Goal: Task Accomplishment & Management: Manage account settings

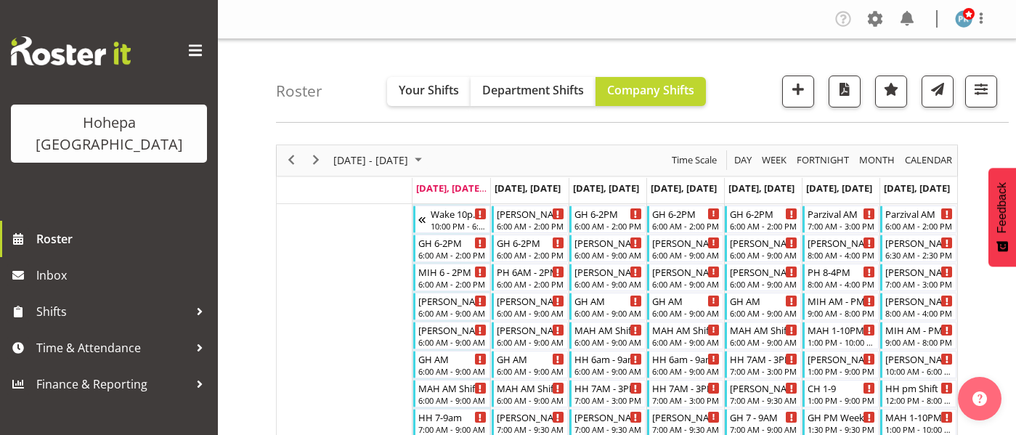
click at [731, 162] on div "Day" at bounding box center [743, 160] width 28 height 31
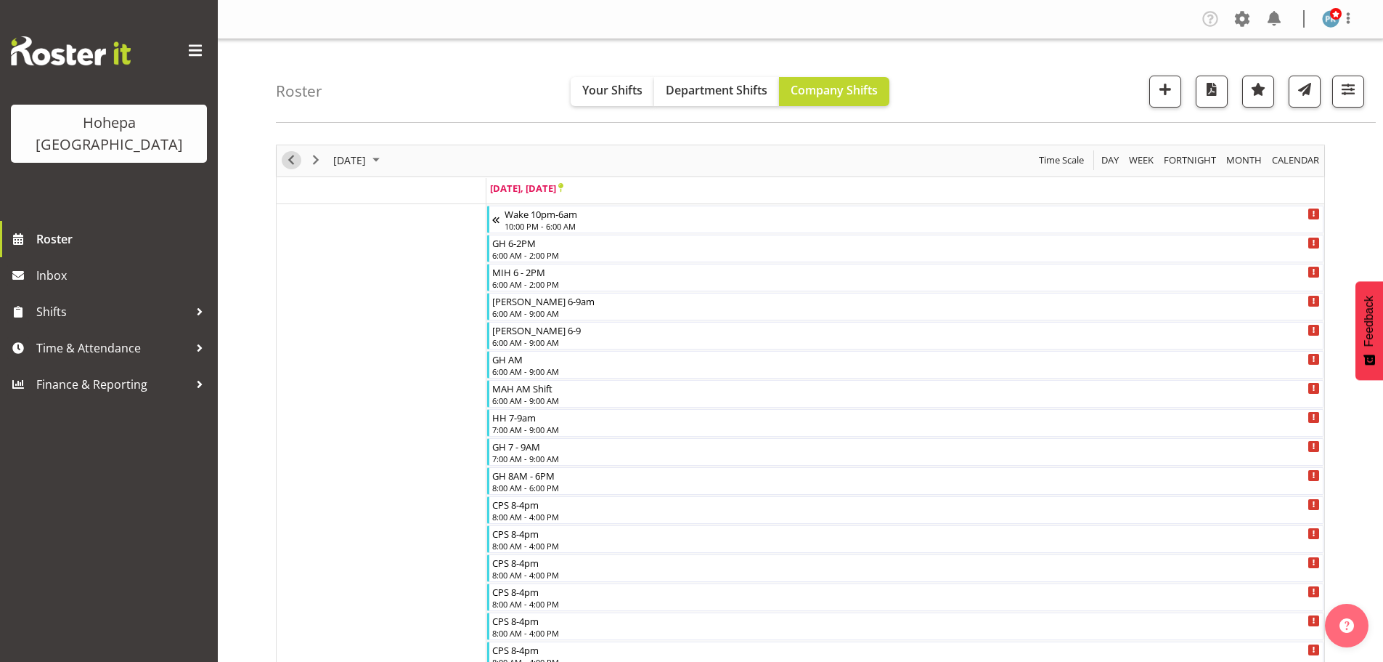
click at [288, 156] on span "Previous" at bounding box center [290, 160] width 17 height 18
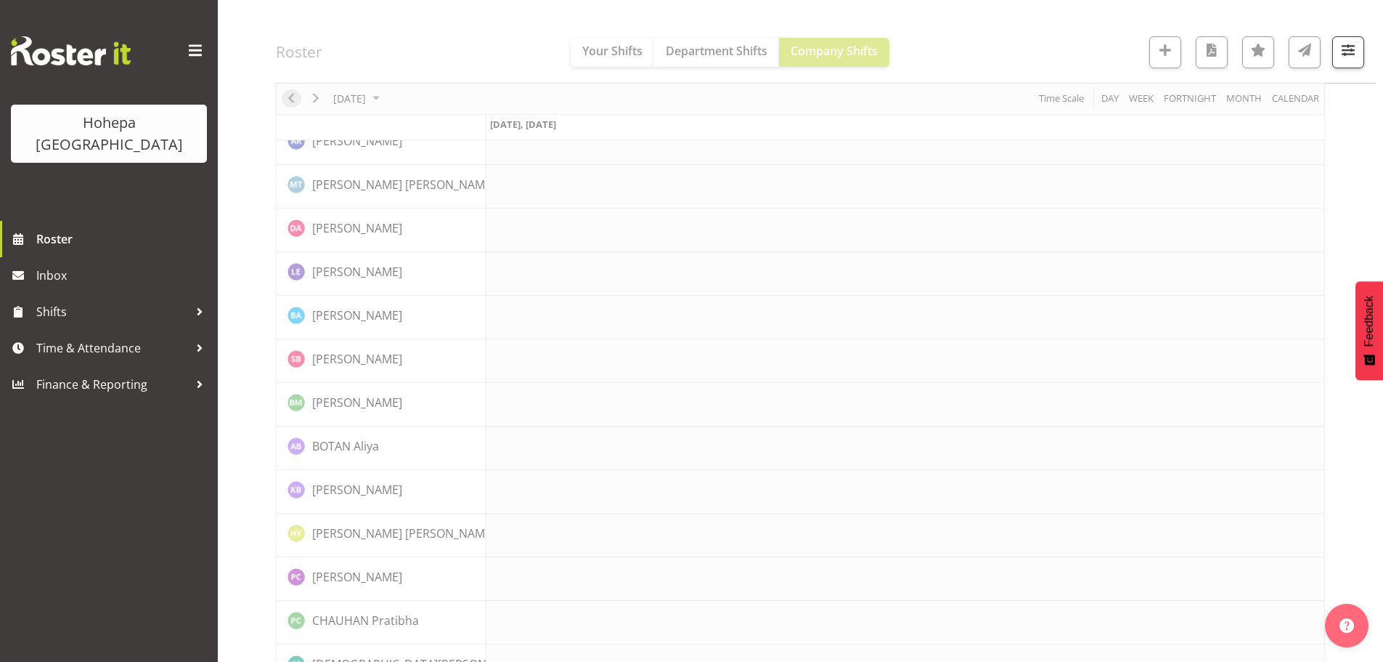
scroll to position [218, 0]
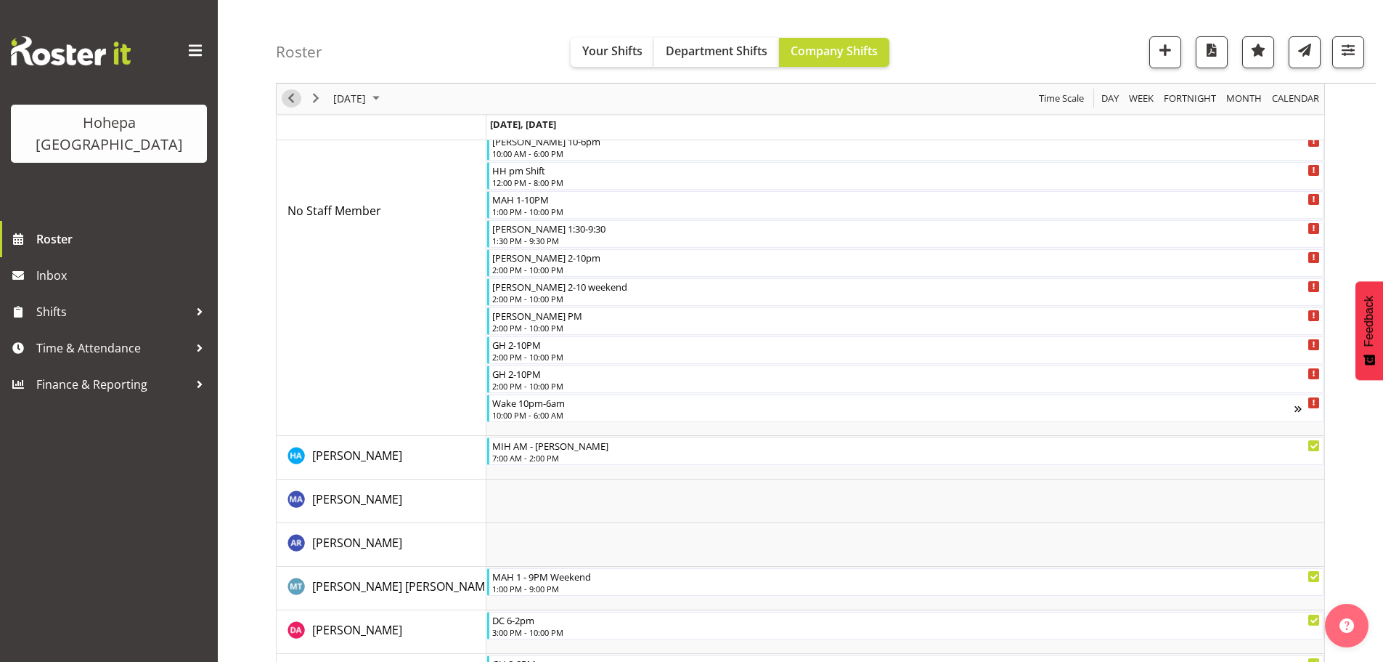
click at [293, 102] on span "Previous" at bounding box center [290, 99] width 17 height 18
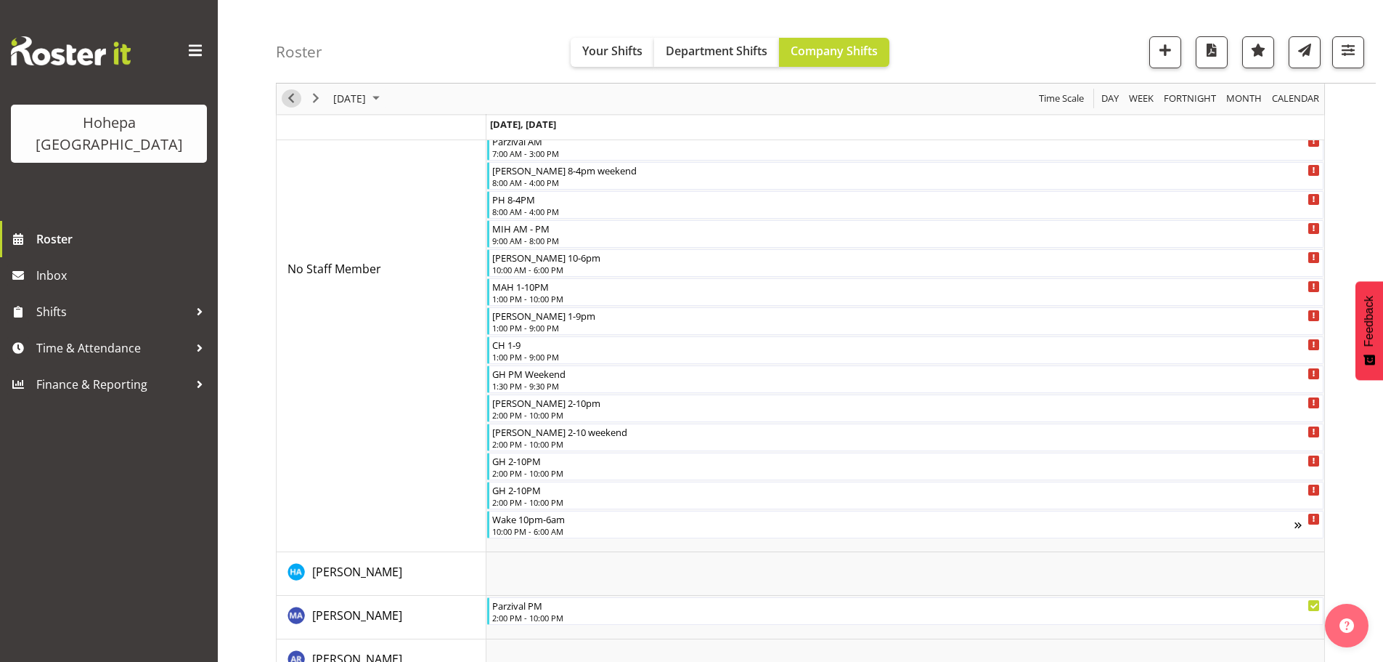
click at [293, 102] on span "Previous" at bounding box center [290, 99] width 17 height 18
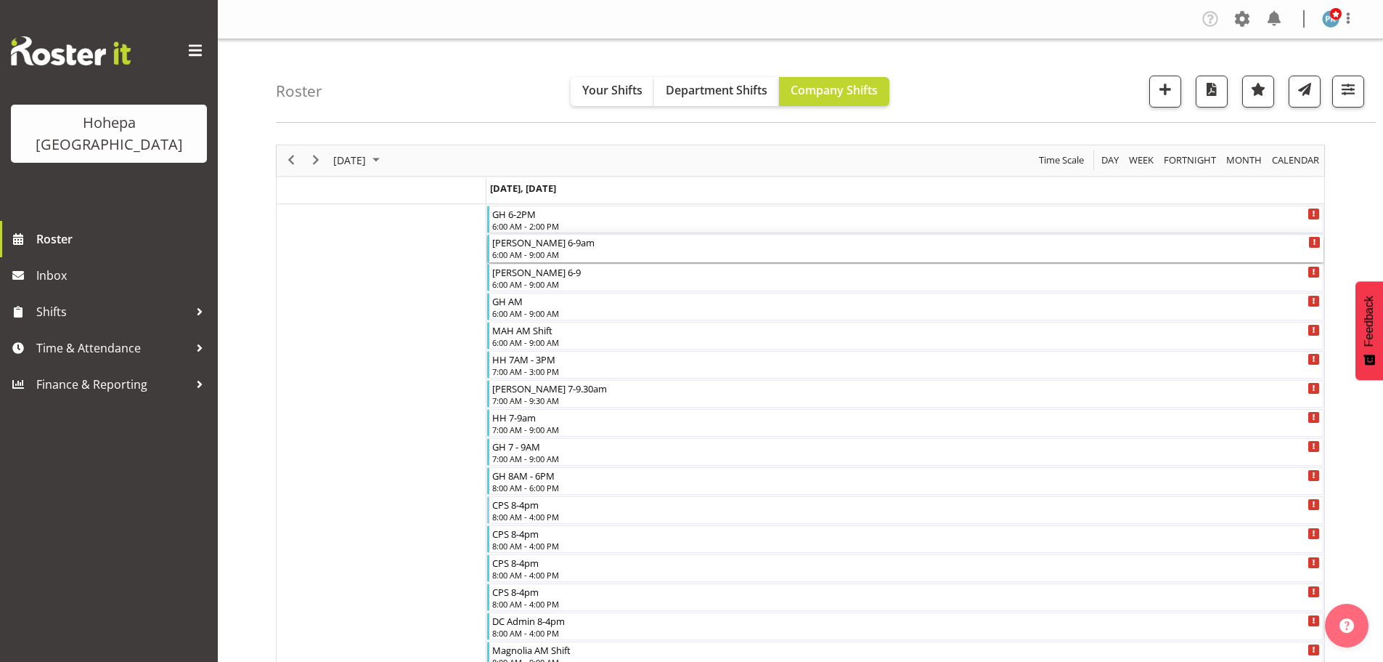
click at [529, 255] on div "6:00 AM - 9:00 AM" at bounding box center [906, 254] width 829 height 12
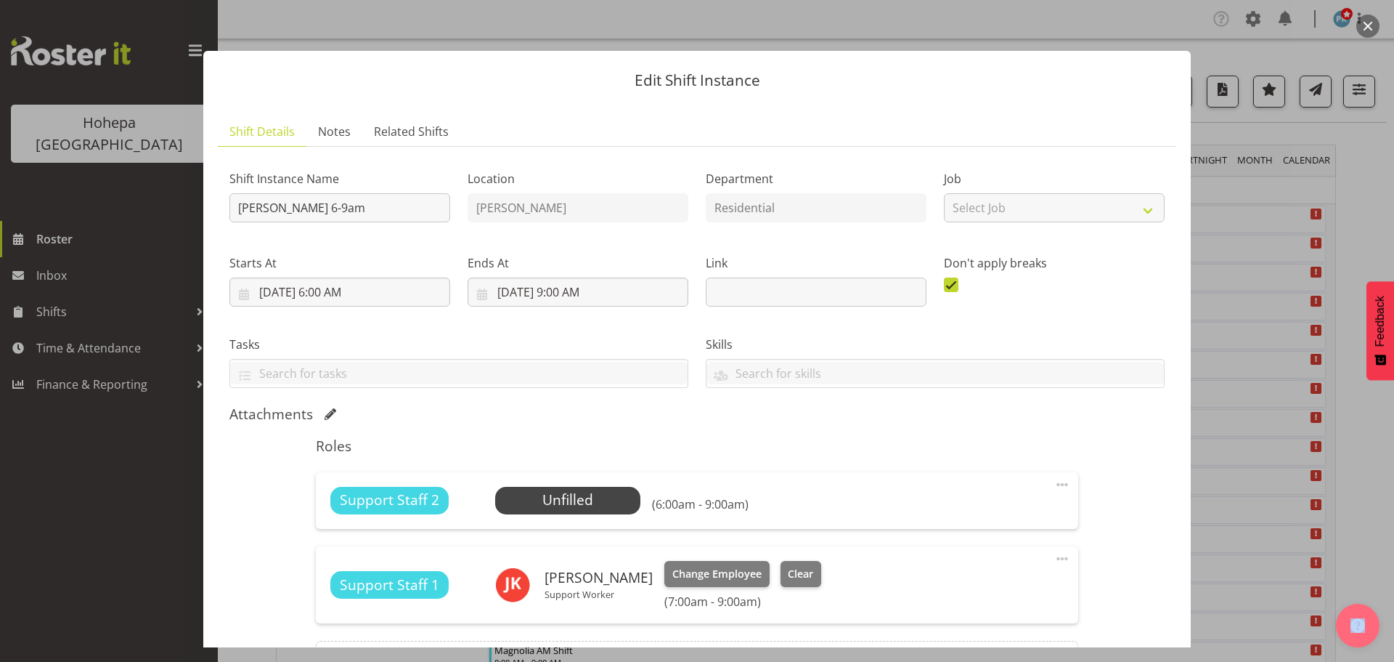
click at [1054, 485] on span at bounding box center [1062, 484] width 17 height 17
click at [938, 519] on link "Edit" at bounding box center [1001, 516] width 139 height 26
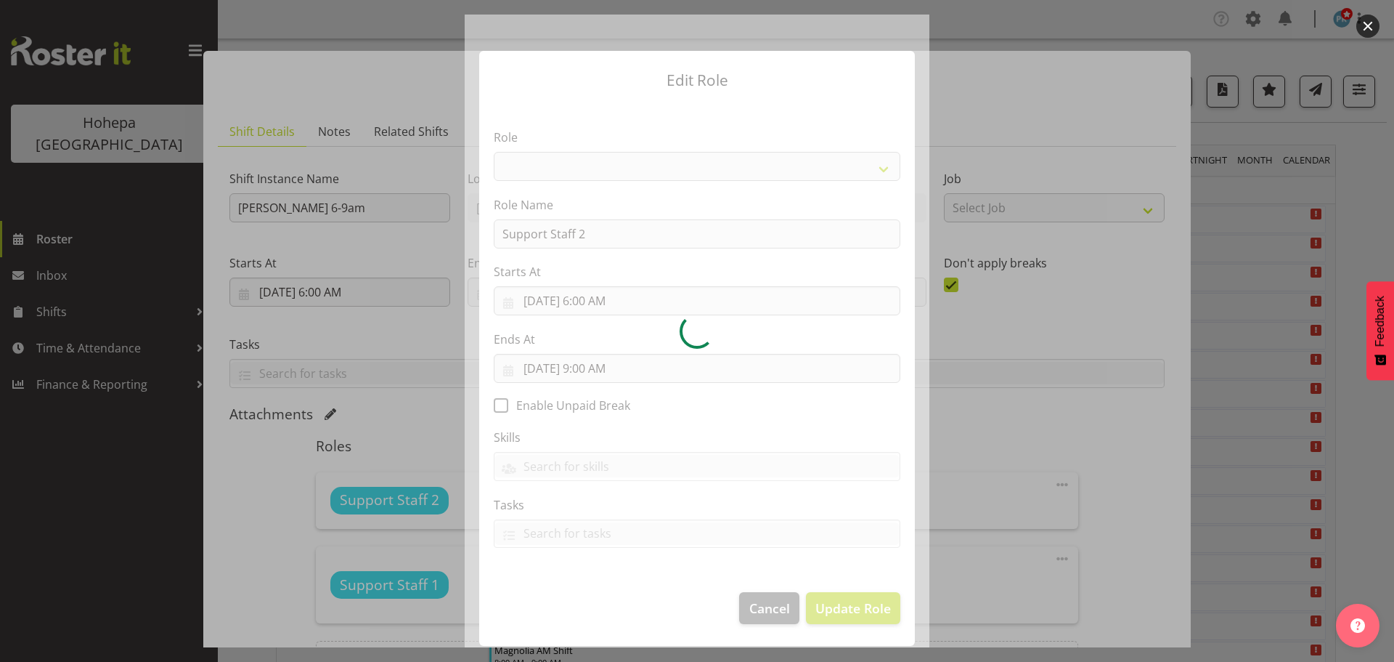
select select "1091"
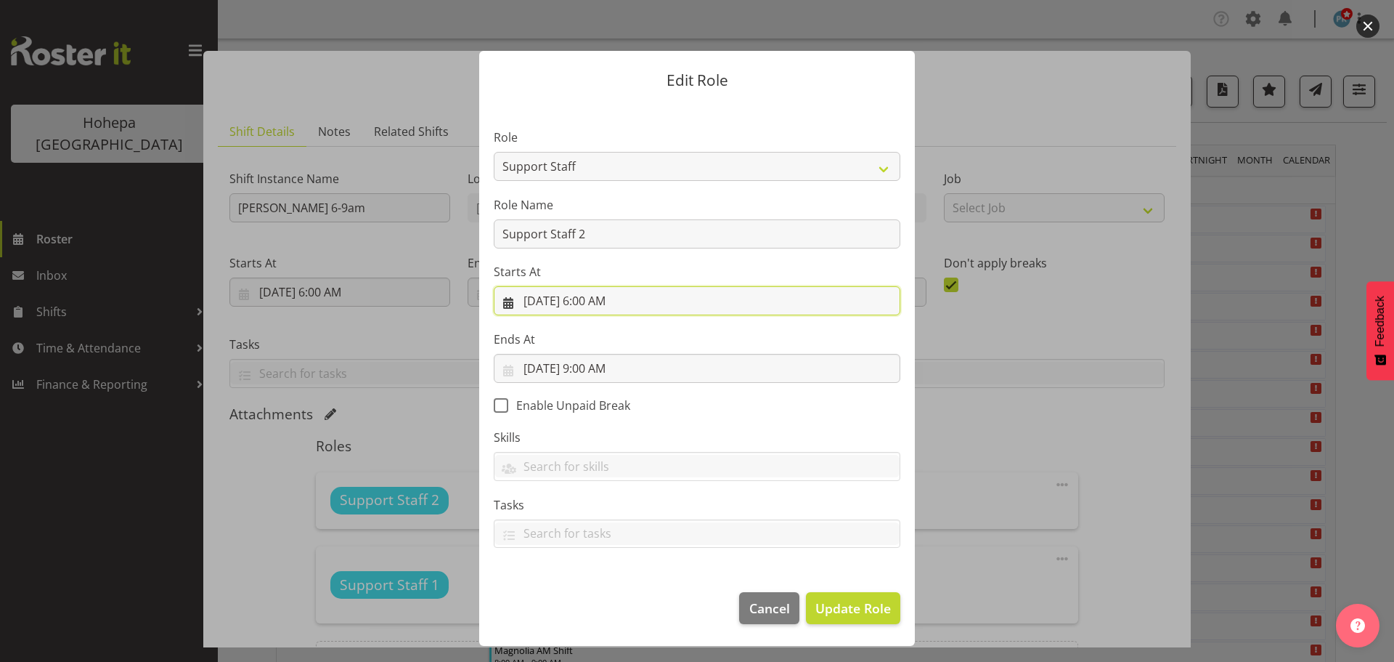
click at [596, 301] on input "[DATE] 6:00 AM" at bounding box center [697, 300] width 407 height 29
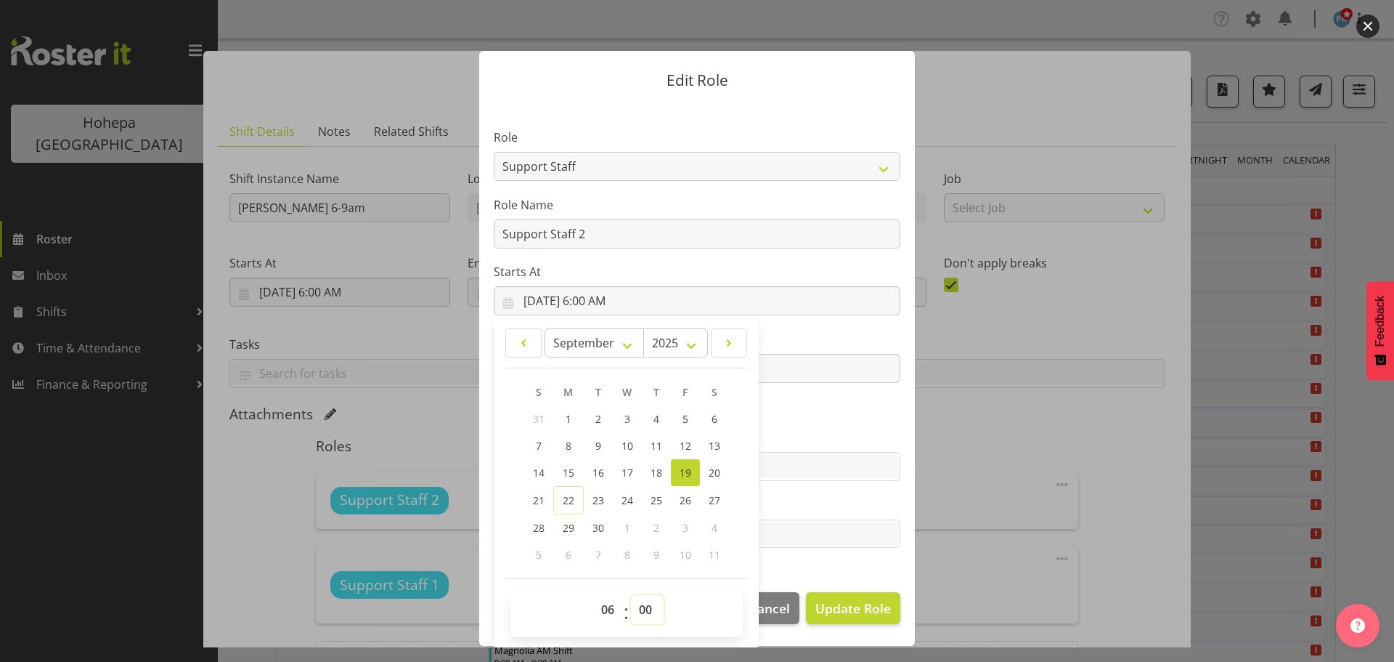
click at [647, 614] on select "00 01 02 03 04 05 06 07 08 09 10 11 12 13 14 15 16 17 18 19 20 21 22 23 24 25 2…" at bounding box center [647, 609] width 33 height 29
select select "30"
click at [631, 595] on select "00 01 02 03 04 05 06 07 08 09 10 11 12 13 14 15 16 17 18 19 20 21 22 23 24 25 2…" at bounding box center [647, 609] width 33 height 29
type input "[DATE] 6:30 AM"
click at [793, 509] on label "Tasks" at bounding box center [697, 504] width 407 height 17
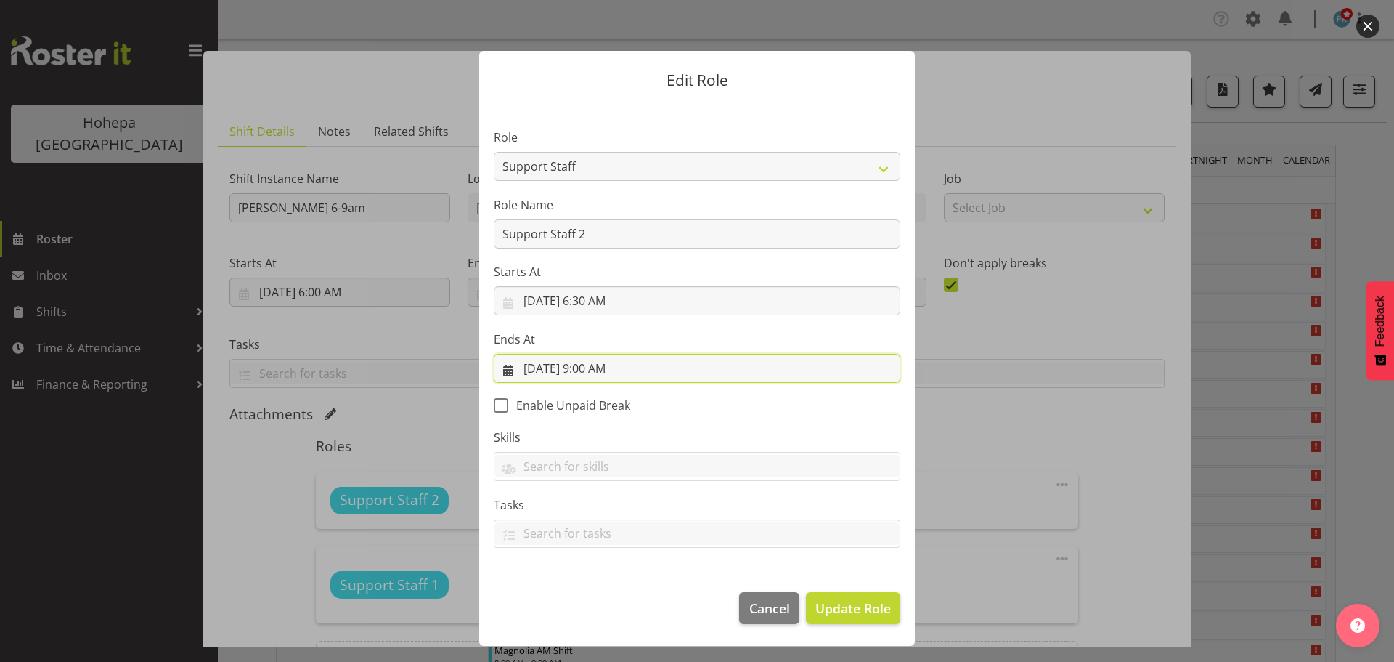
click at [589, 360] on input "[DATE] 9:00 AM" at bounding box center [697, 368] width 407 height 29
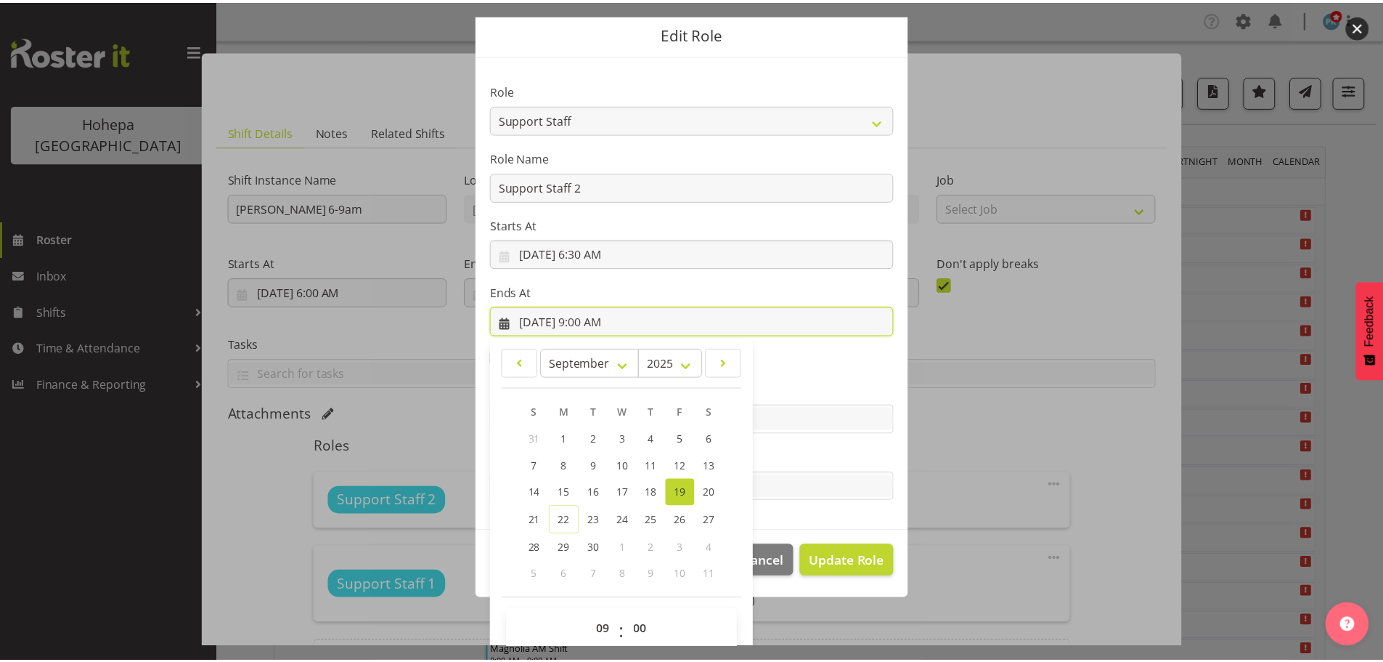
scroll to position [68, 0]
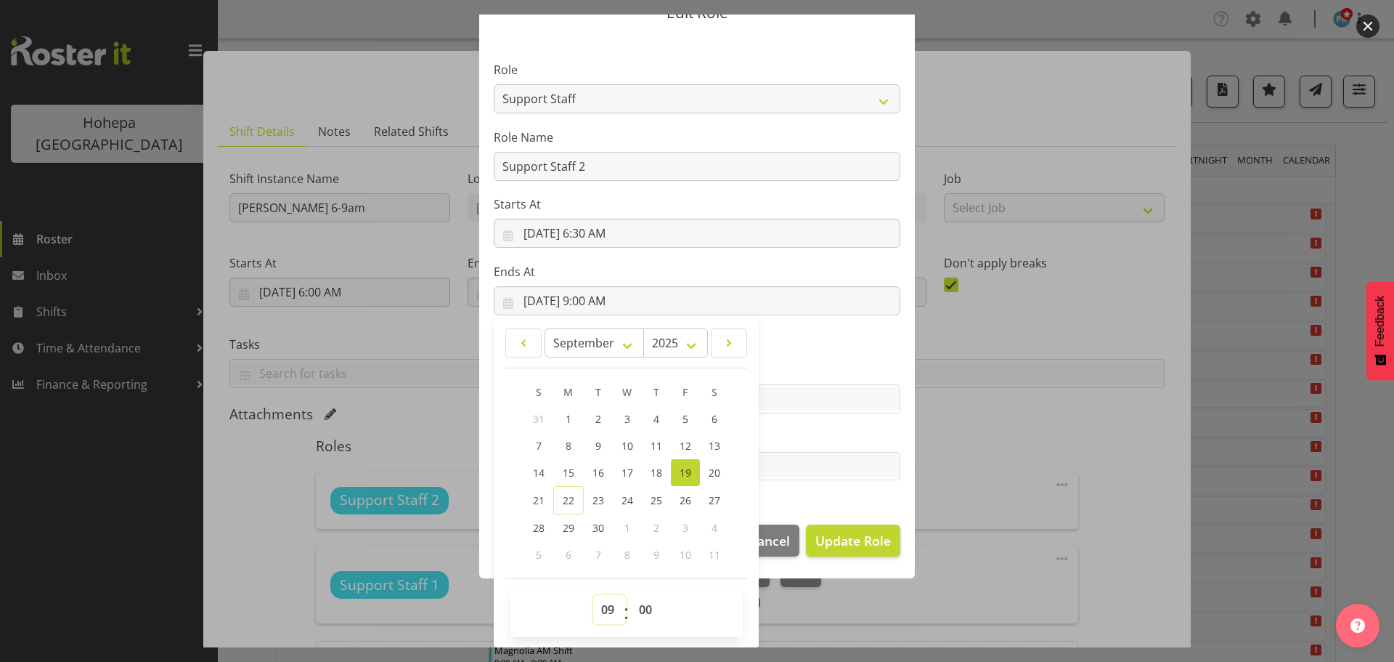
click at [601, 606] on select "00 01 02 03 04 05 06 07 08 09 10 11 12 13 14 15 16 17 18 19 20 21 22 23" at bounding box center [609, 609] width 33 height 29
select select "7"
click at [593, 595] on select "00 01 02 03 04 05 06 07 08 09 10 11 12 13 14 15 16 17 18 19 20 21 22 23" at bounding box center [609, 609] width 33 height 29
type input "[DATE] 7:00 AM"
click at [872, 542] on span "Update Role" at bounding box center [854, 540] width 76 height 19
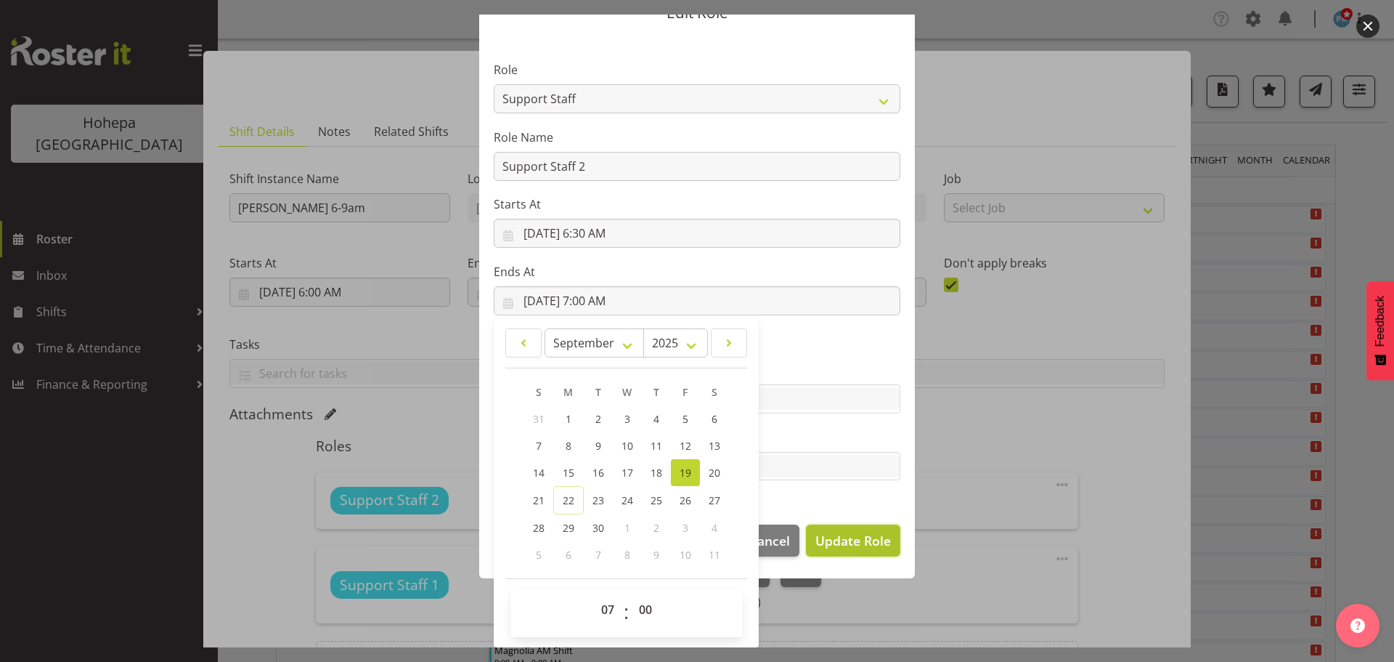
select select
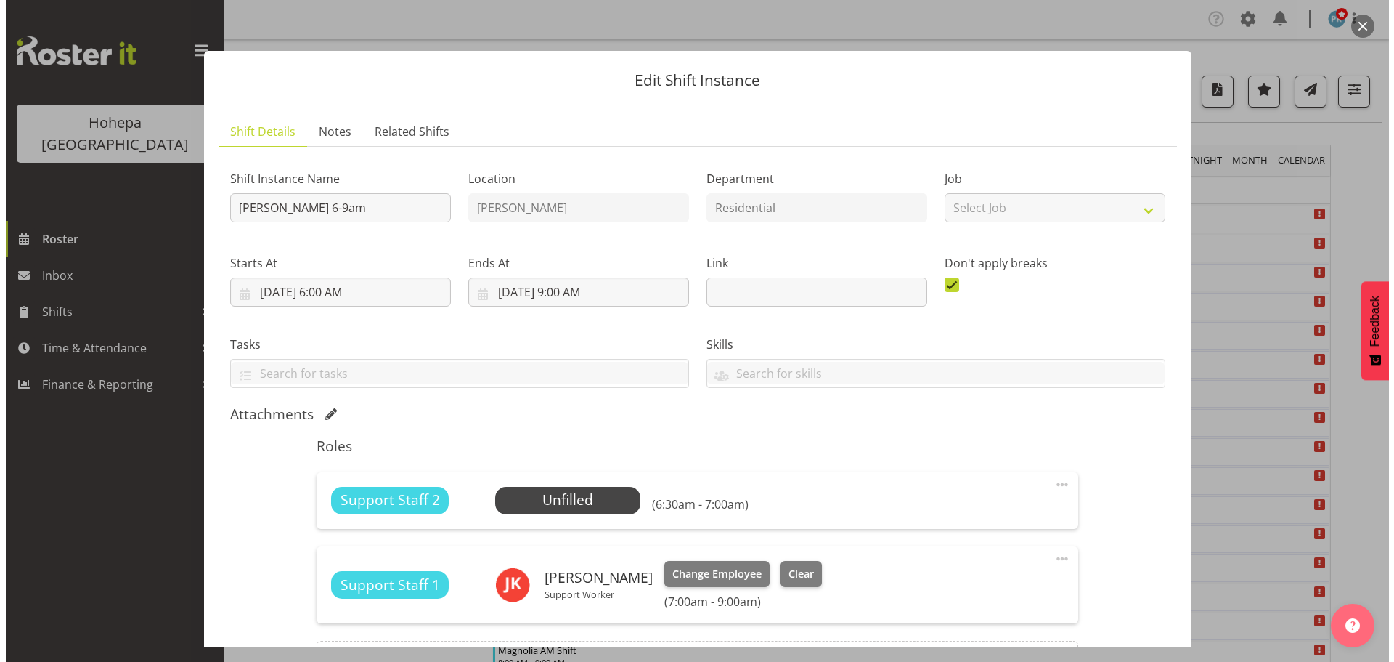
scroll to position [66, 0]
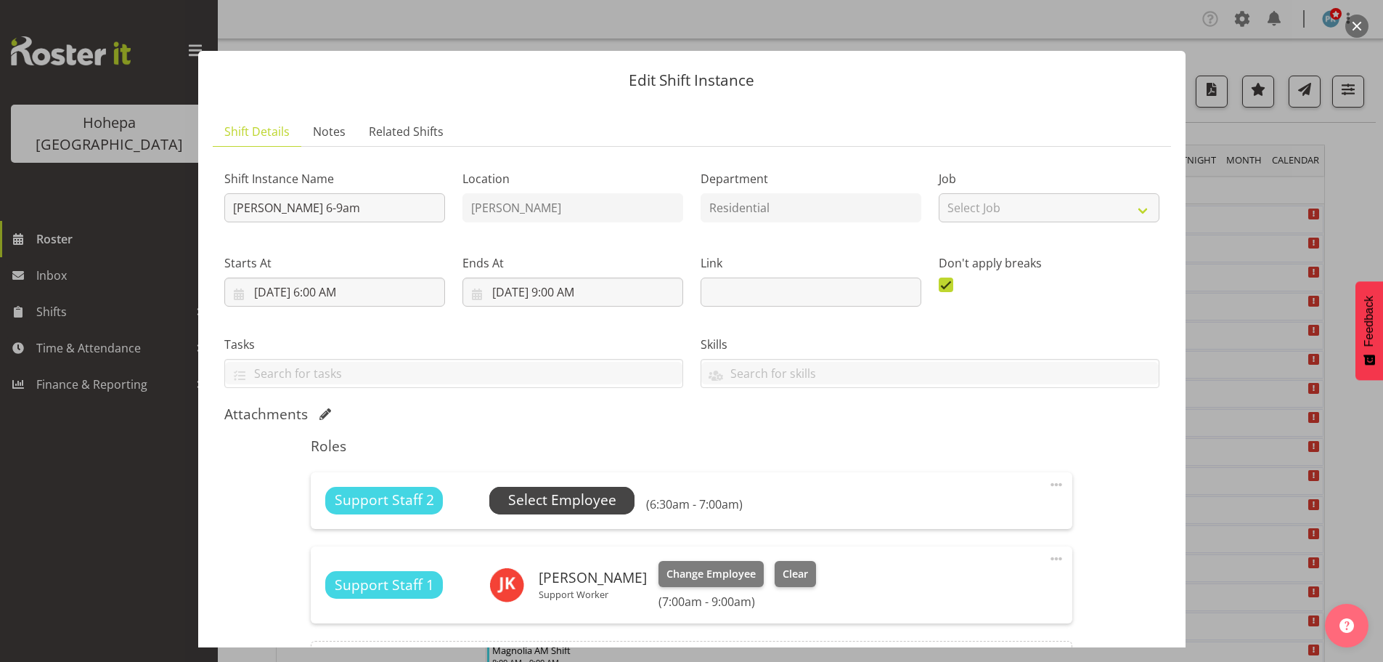
click at [572, 499] on span "Select Employee" at bounding box center [562, 499] width 108 height 21
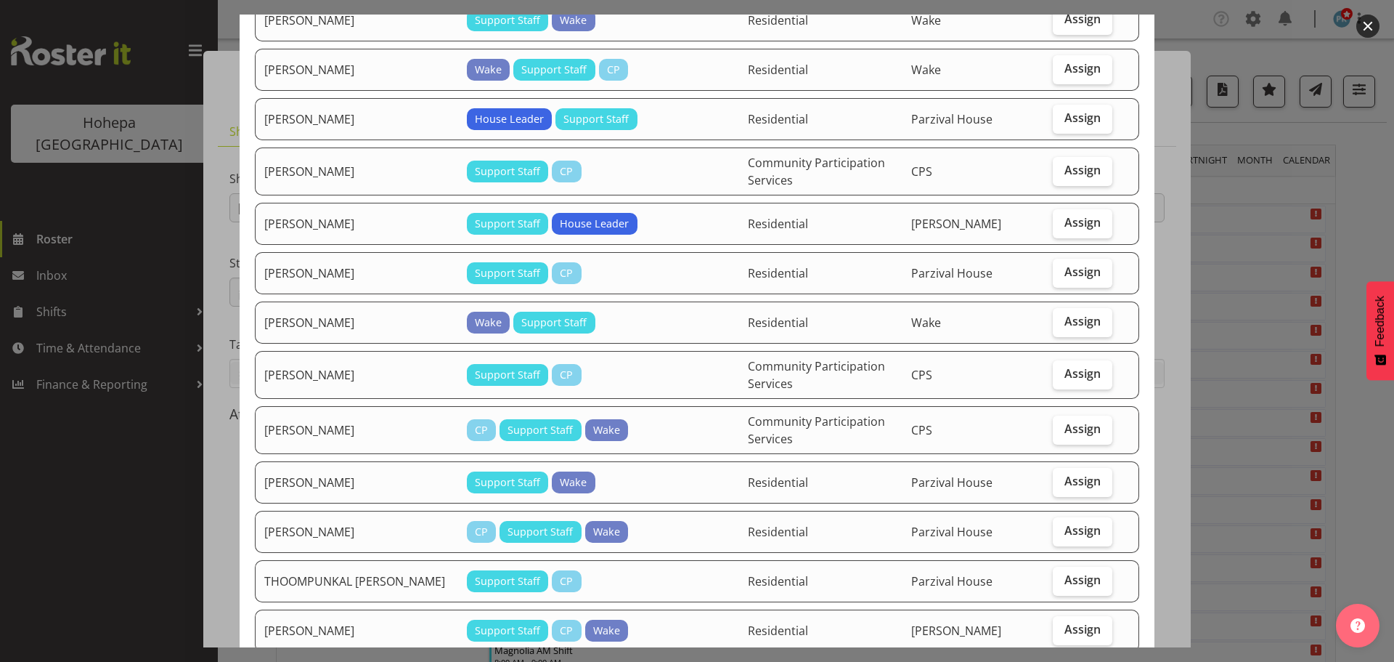
scroll to position [2614, 0]
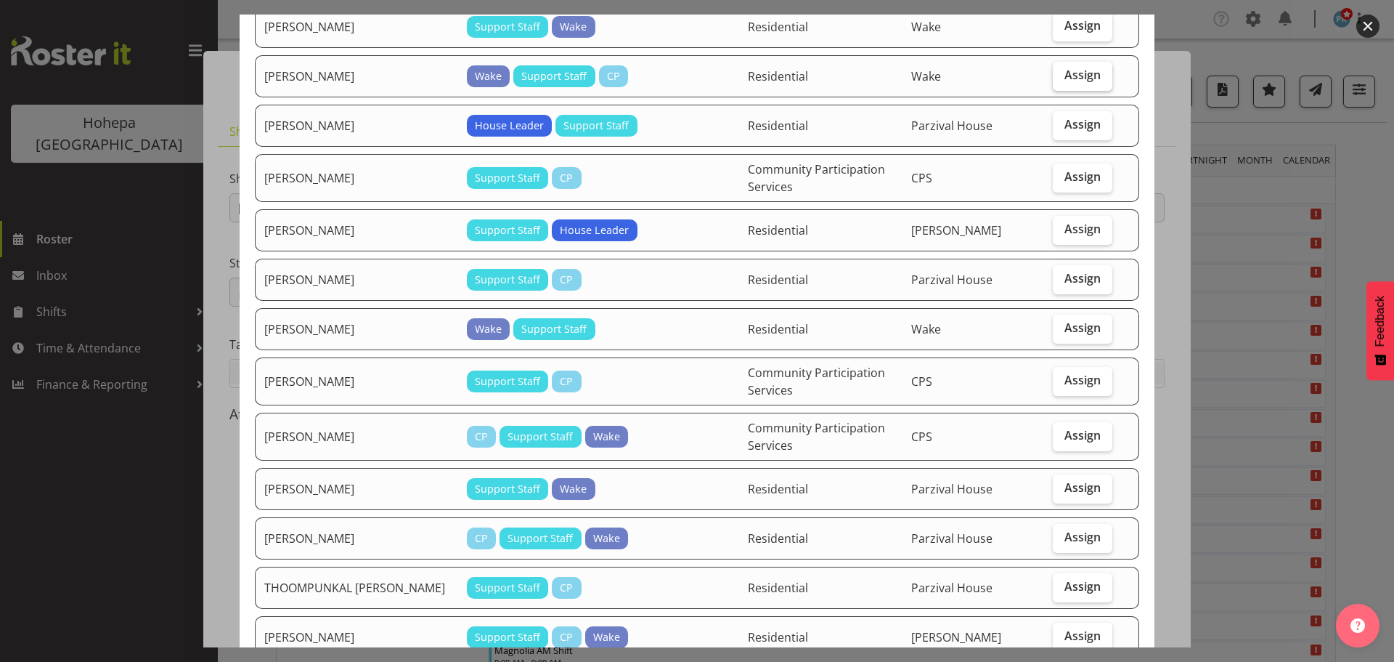
click at [1068, 74] on span "Assign" at bounding box center [1083, 75] width 36 height 15
click at [1062, 74] on input "Assign" at bounding box center [1057, 74] width 9 height 9
checkbox input "true"
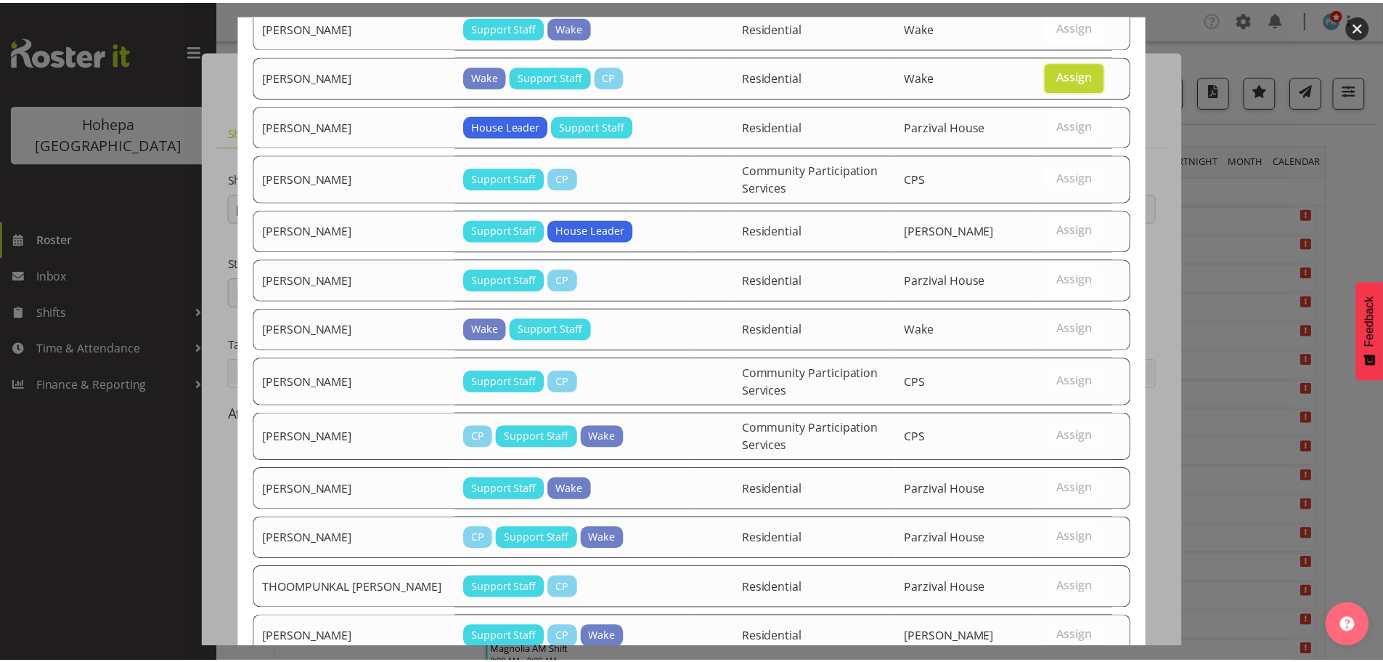
scroll to position [2957, 0]
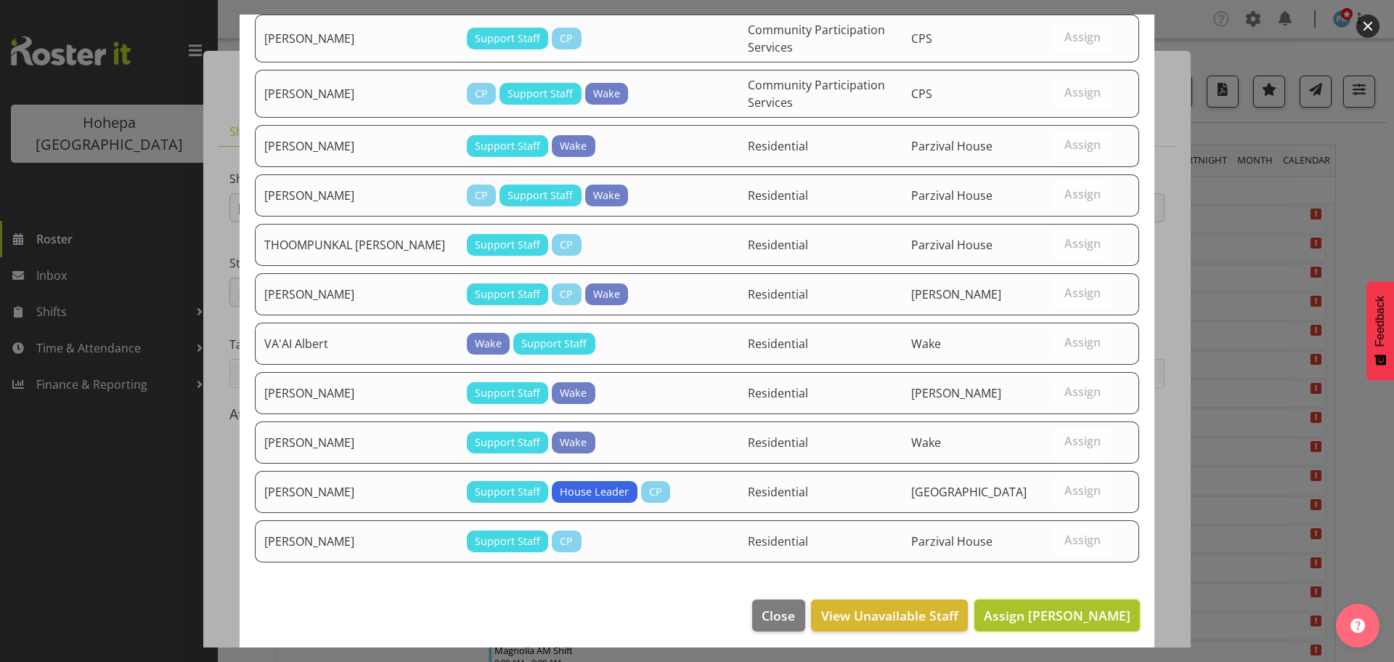
click at [1047, 614] on span "Assign [PERSON_NAME]" at bounding box center [1057, 614] width 147 height 17
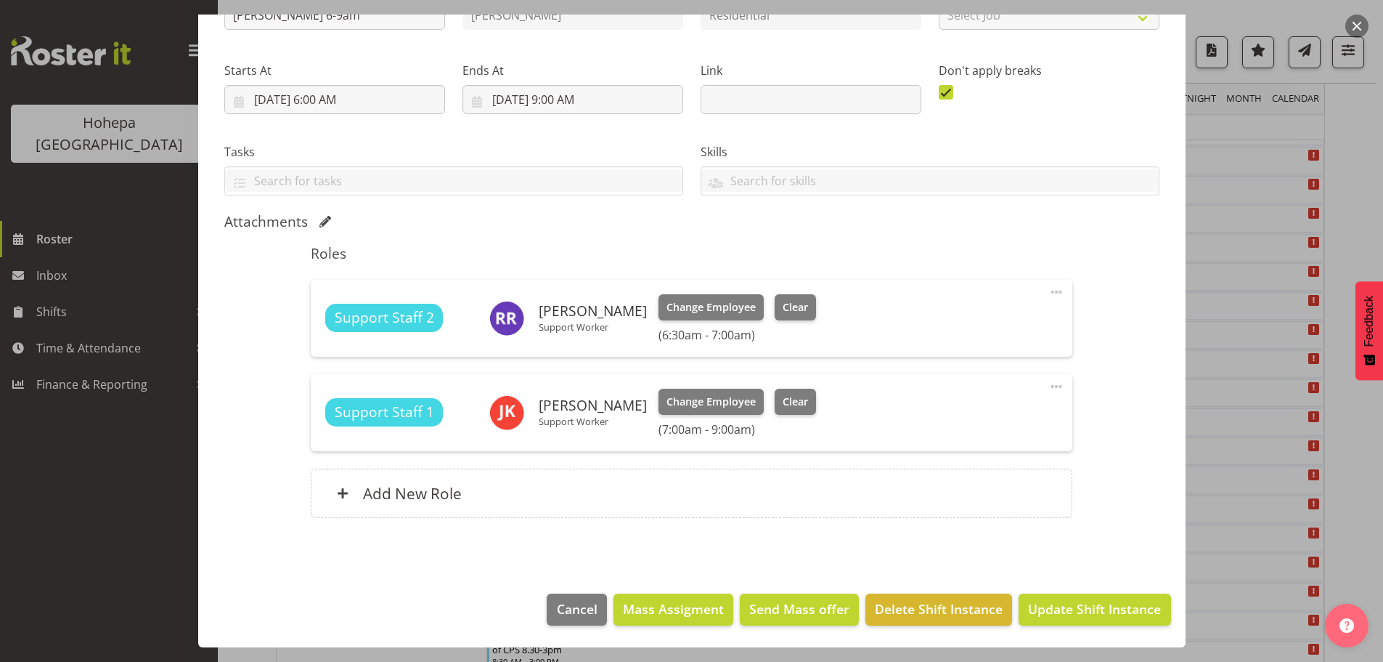
scroll to position [218, 0]
click at [1071, 603] on span "Update Shift Instance" at bounding box center [1094, 608] width 133 height 19
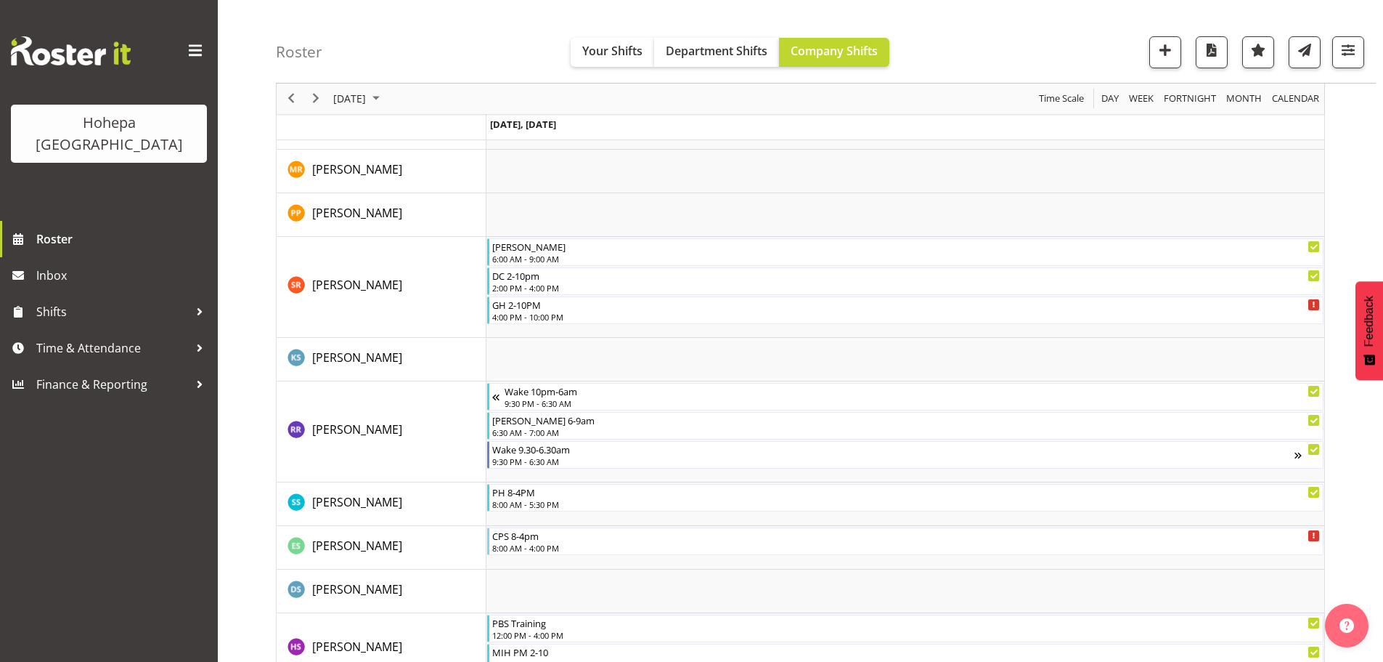
scroll to position [3704, 0]
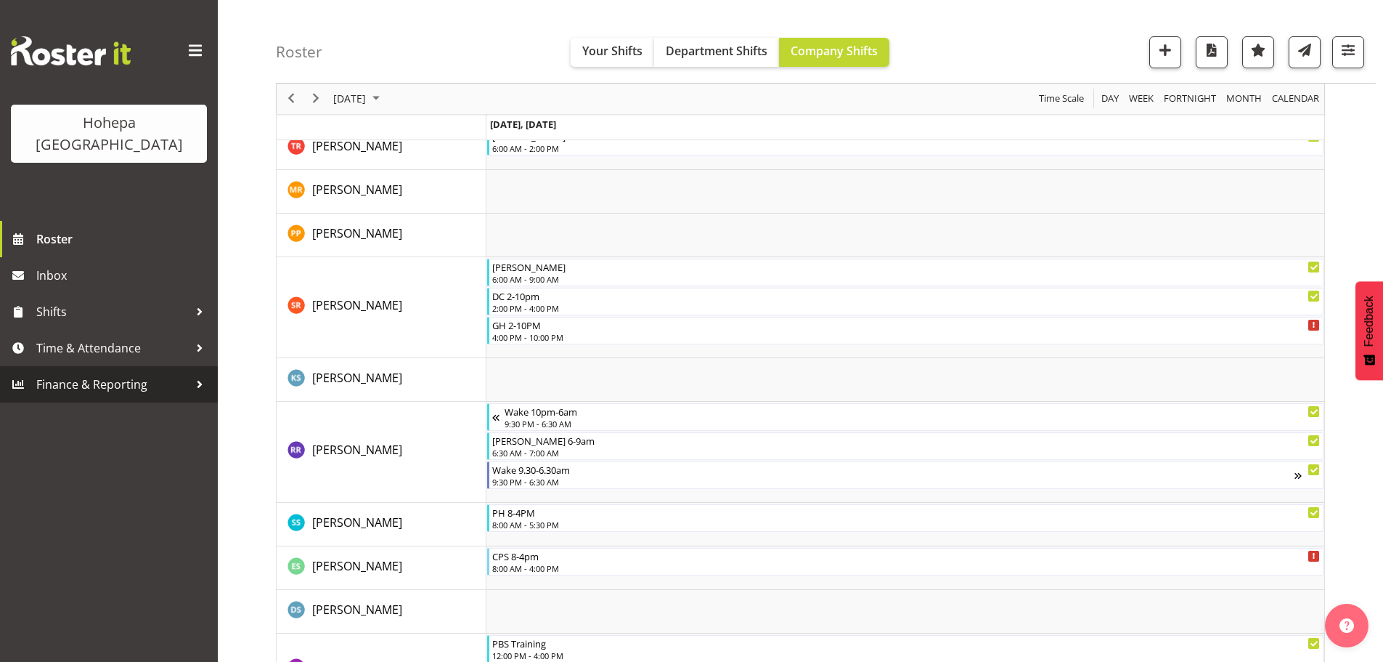
click at [62, 373] on span "Finance & Reporting" at bounding box center [112, 384] width 153 height 22
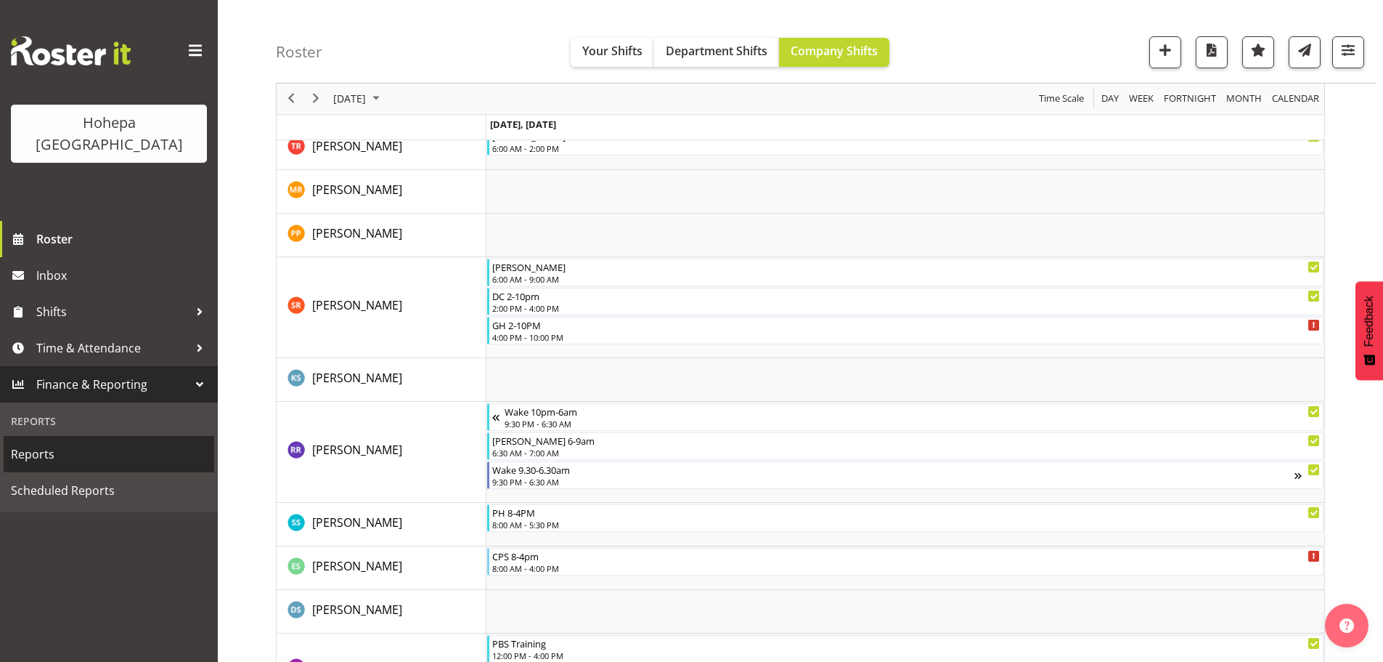
click at [45, 443] on span "Reports" at bounding box center [109, 454] width 196 height 22
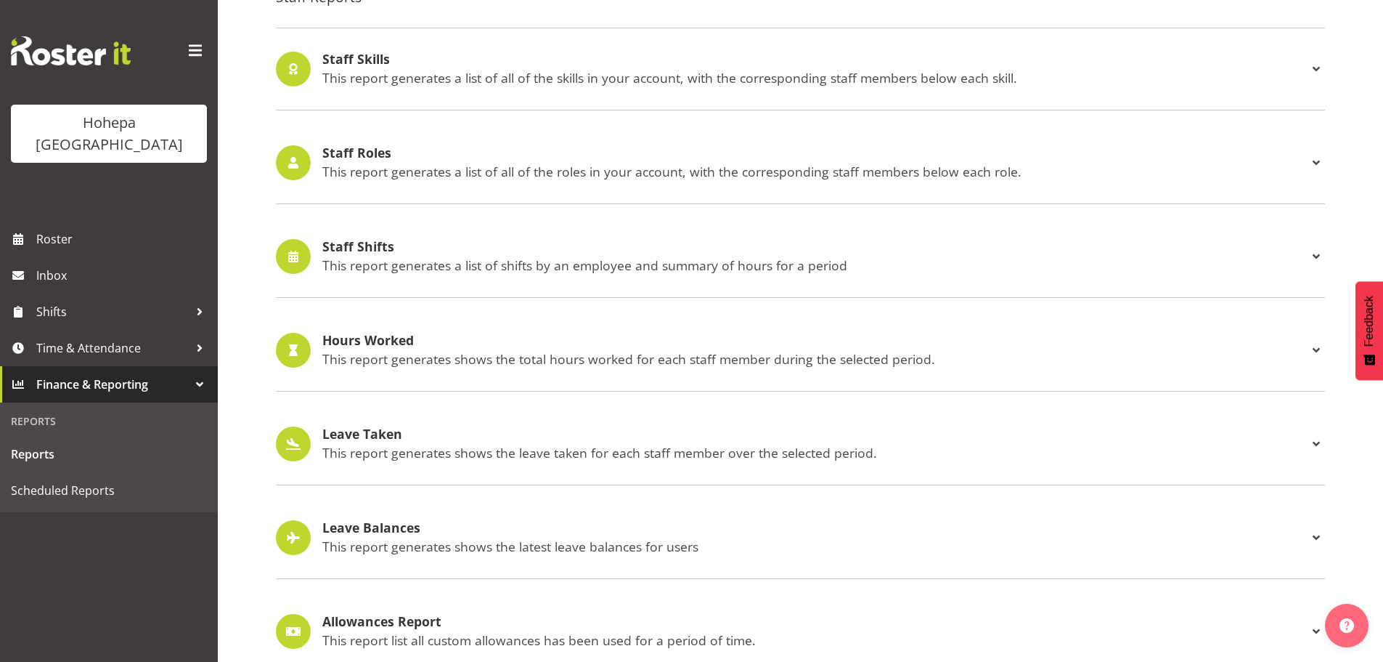
scroll to position [1351, 0]
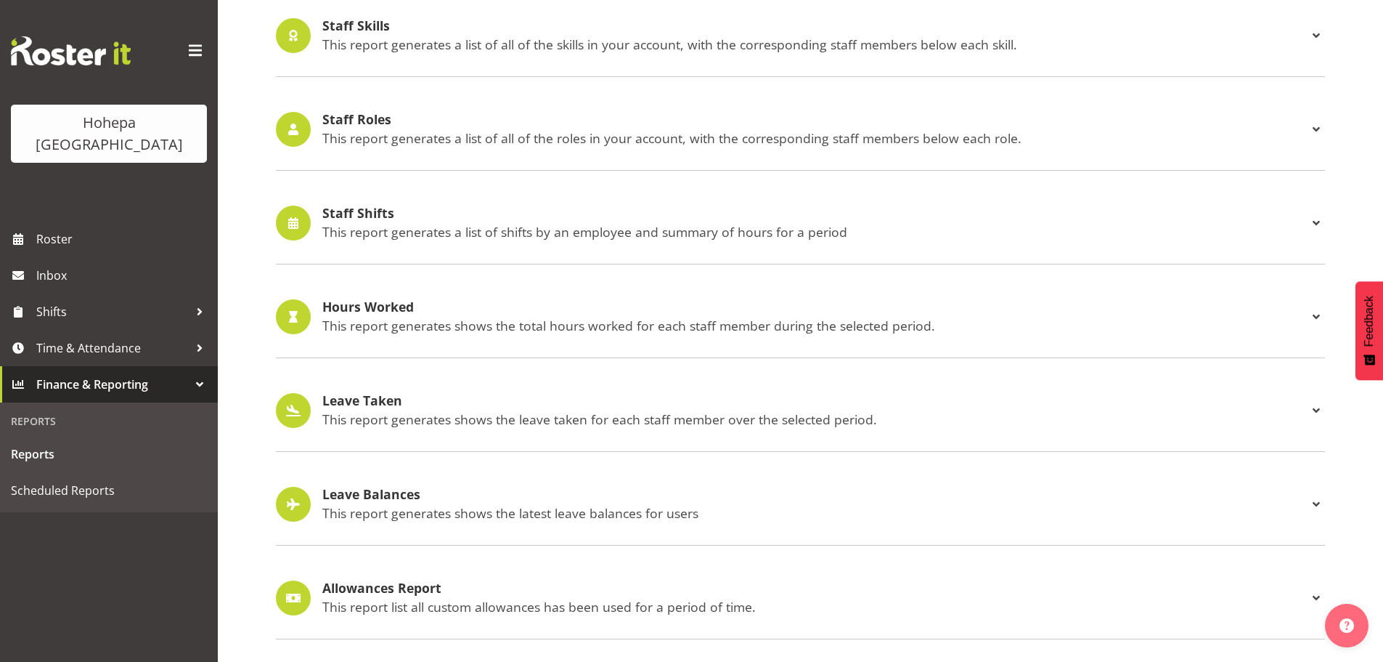
click at [380, 206] on h4 "Staff Shifts" at bounding box center [814, 213] width 985 height 15
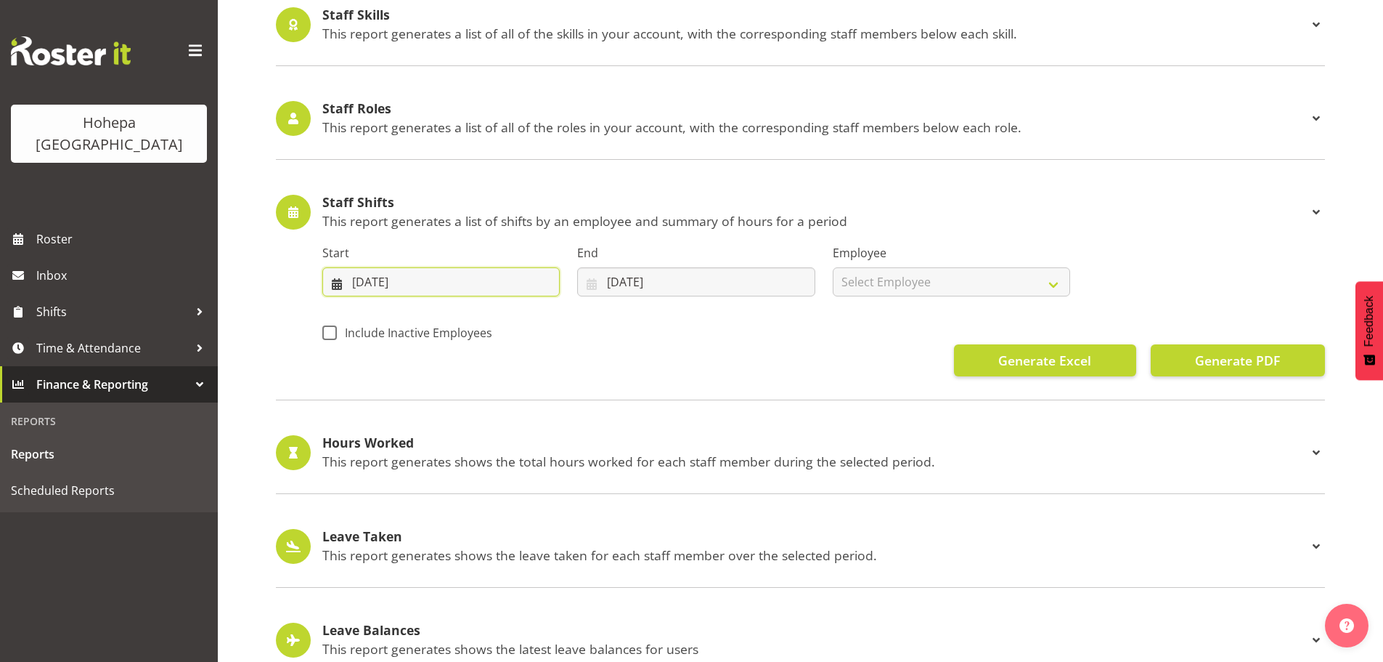
click at [361, 284] on input "15/09/2025" at bounding box center [440, 281] width 237 height 29
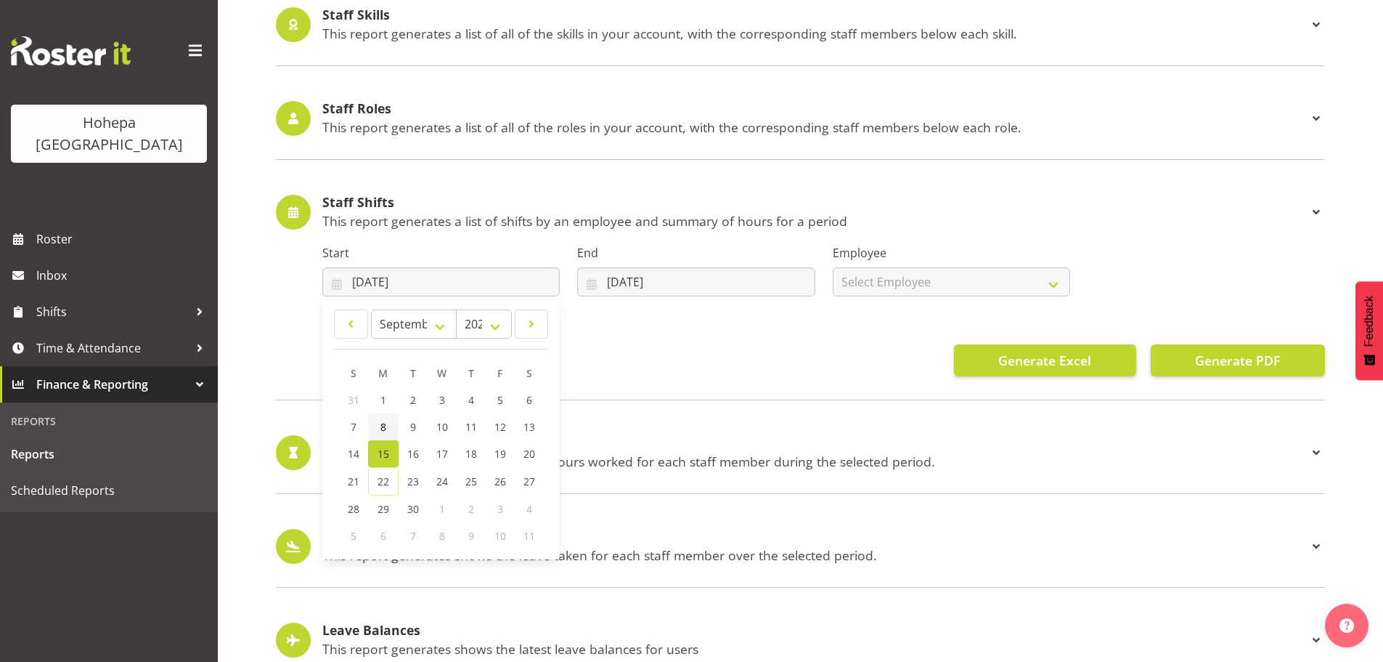
click at [383, 426] on span "8" at bounding box center [384, 427] width 6 height 14
type input "08/09/2025"
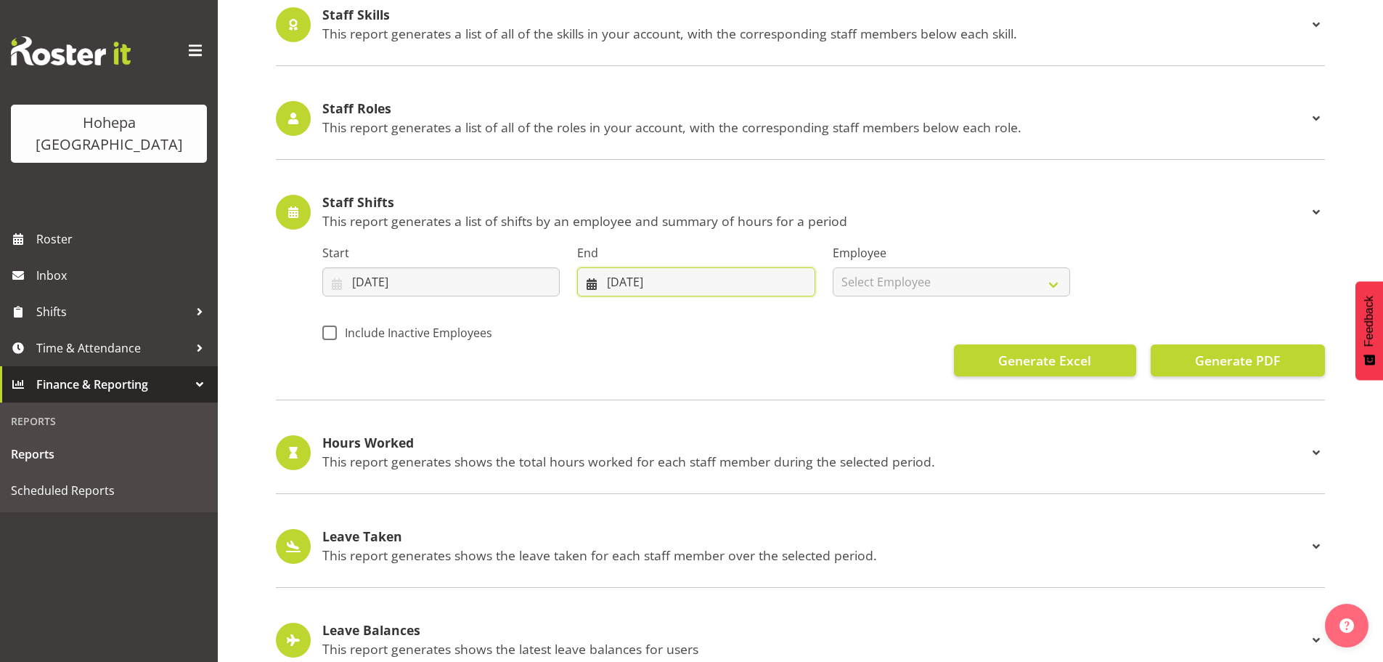
click at [606, 282] on input "22/09/2025" at bounding box center [695, 281] width 237 height 29
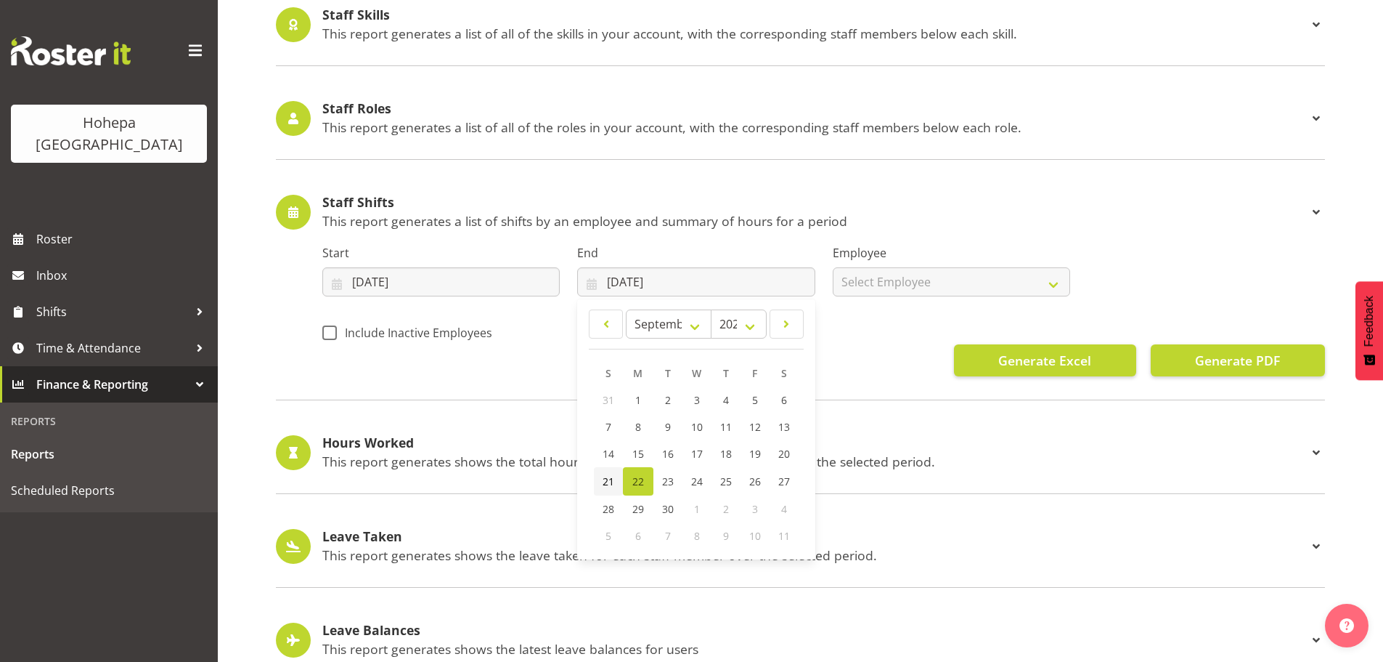
click at [611, 482] on span "21" at bounding box center [609, 481] width 12 height 14
type input "21/09/2025"
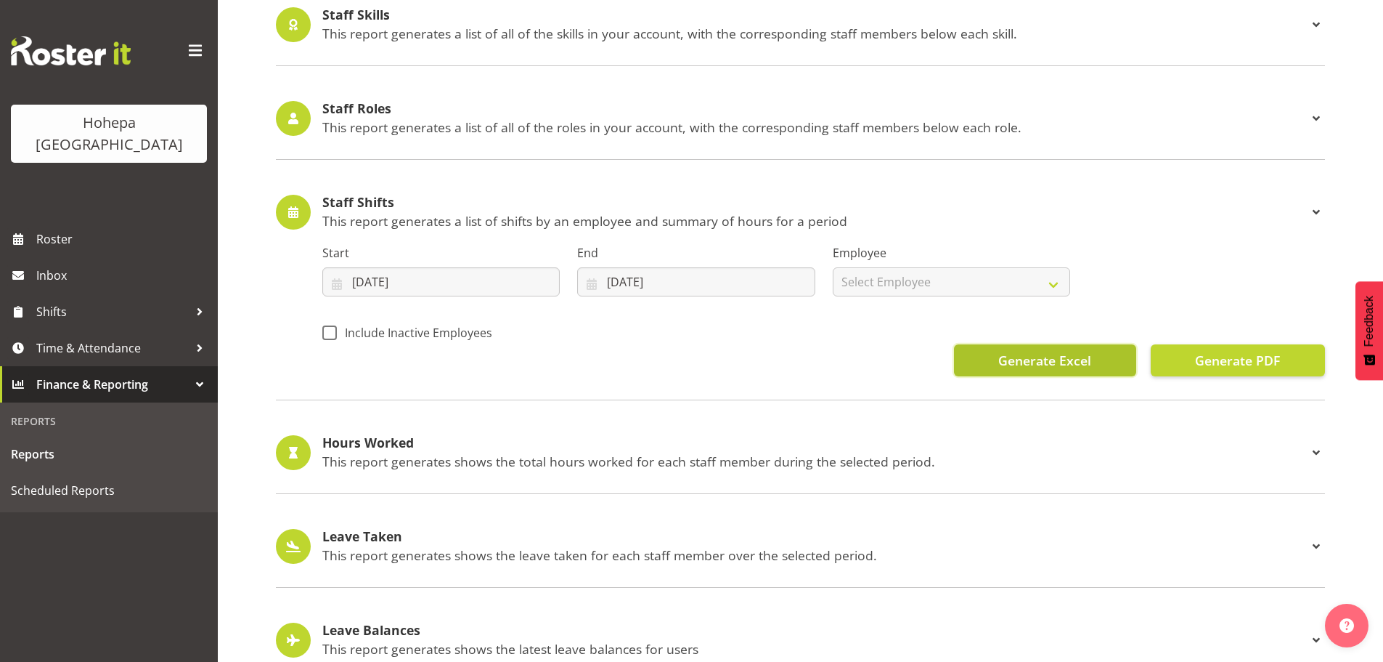
click at [1081, 356] on span "Generate Excel" at bounding box center [1045, 360] width 93 height 19
